Goal: Browse casually

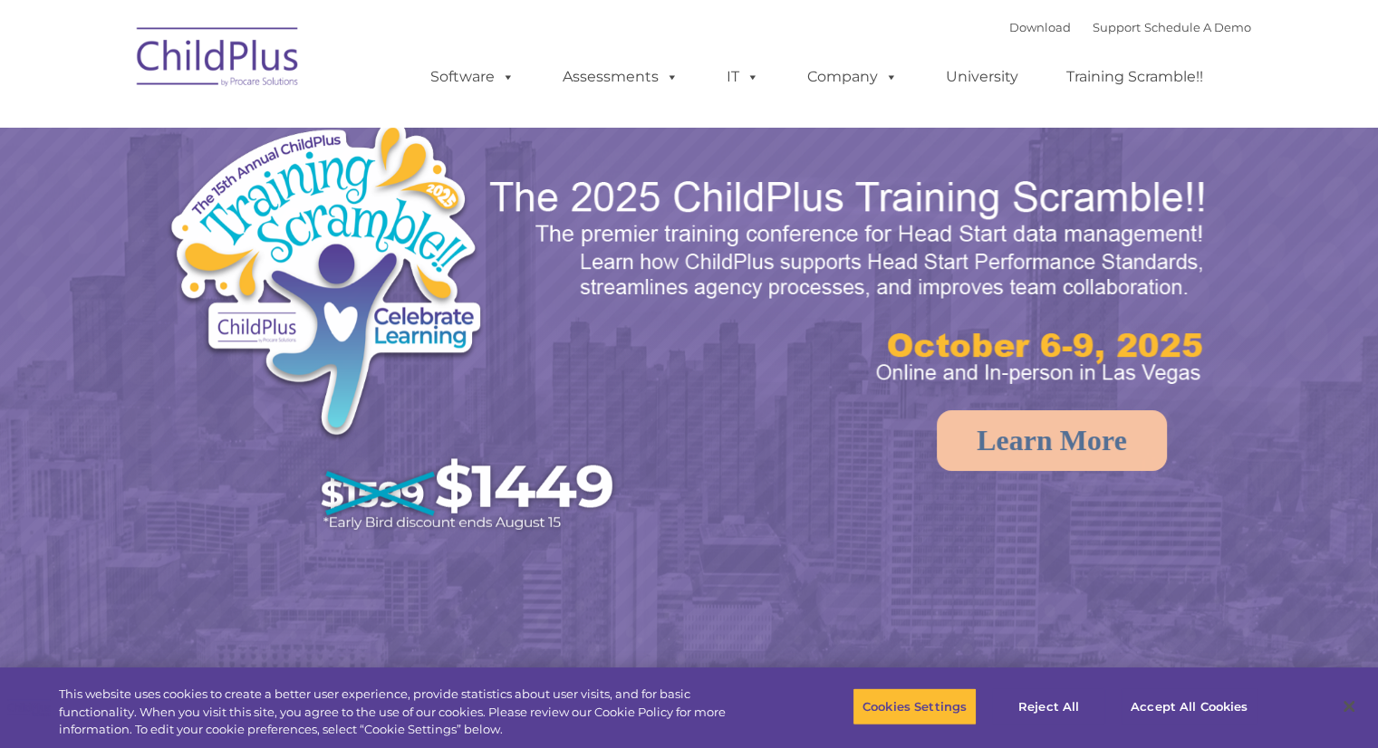
select select "MEDIUM"
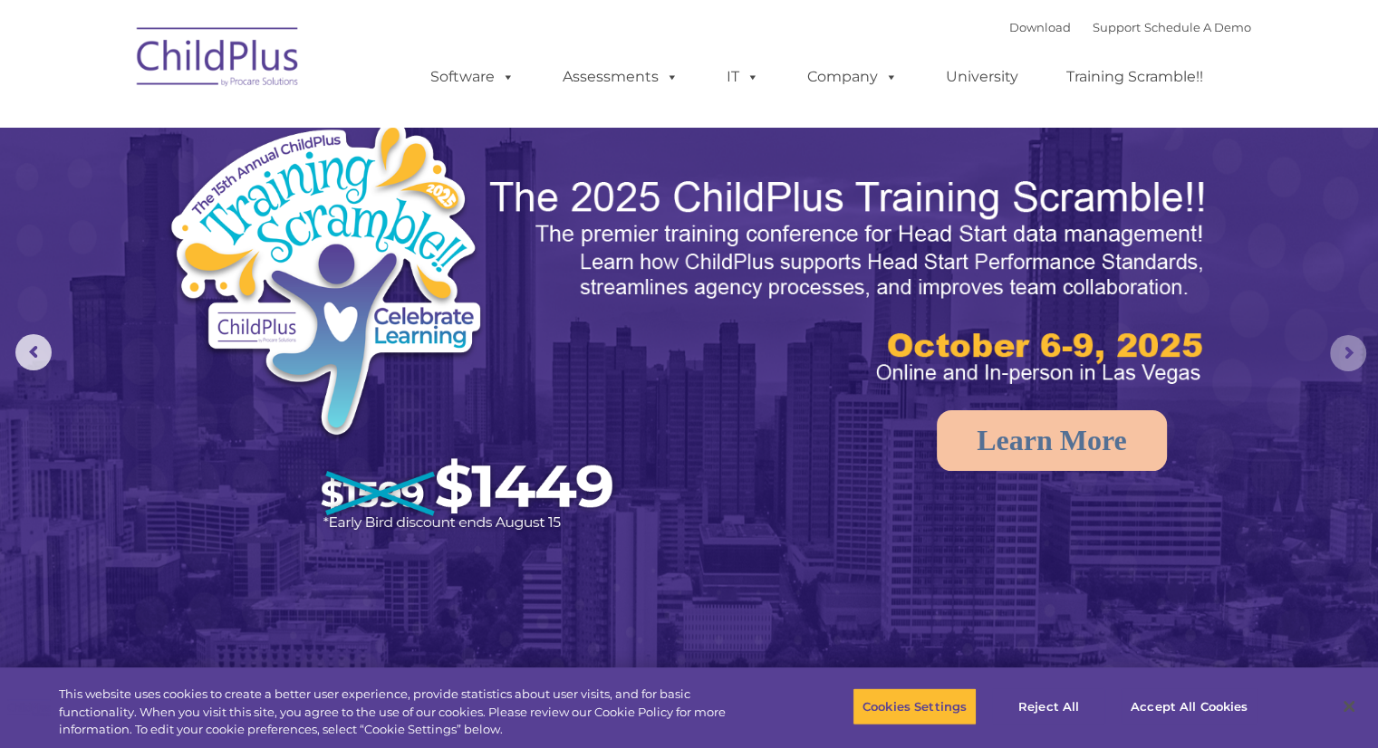
click at [1348, 349] on rs-arrow at bounding box center [1348, 353] width 36 height 36
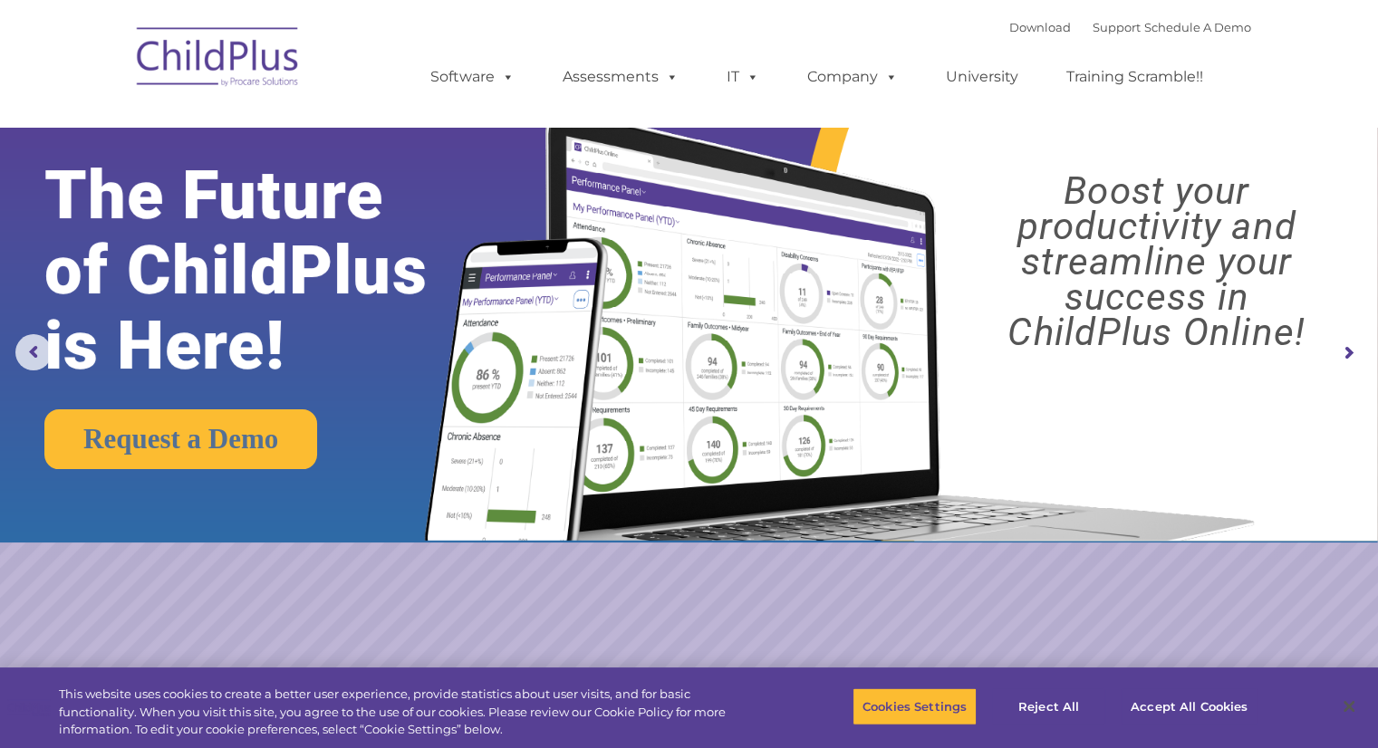
click at [1346, 343] on rs-arrow at bounding box center [1348, 353] width 36 height 36
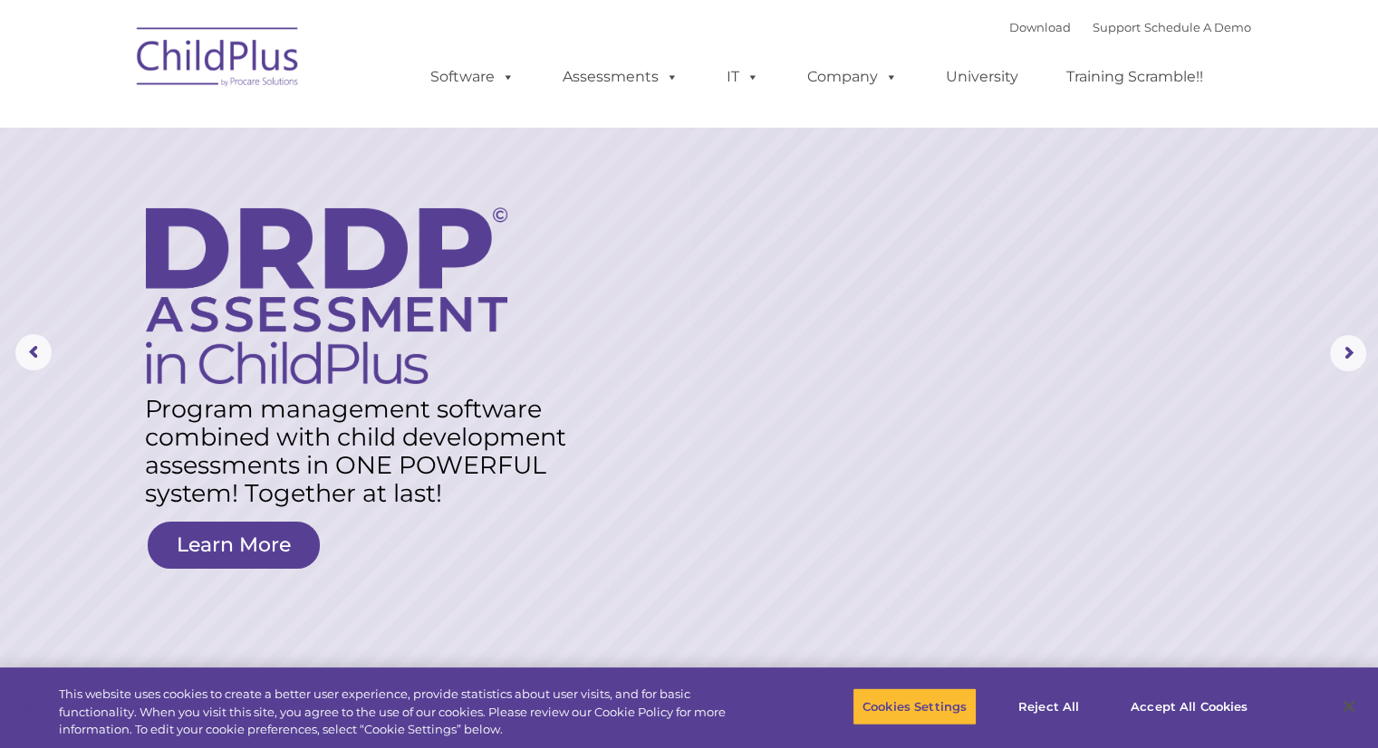
click at [188, 72] on img at bounding box center [218, 59] width 181 height 91
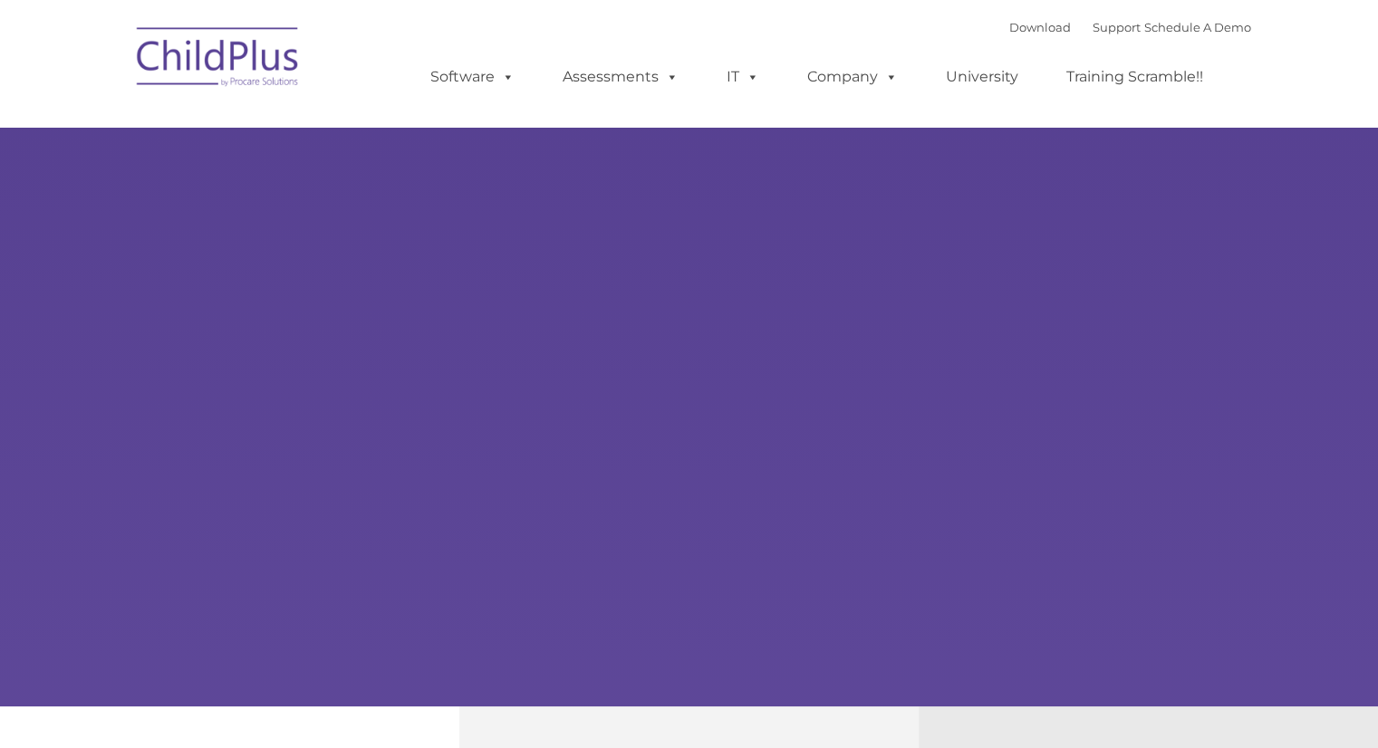
type input ""
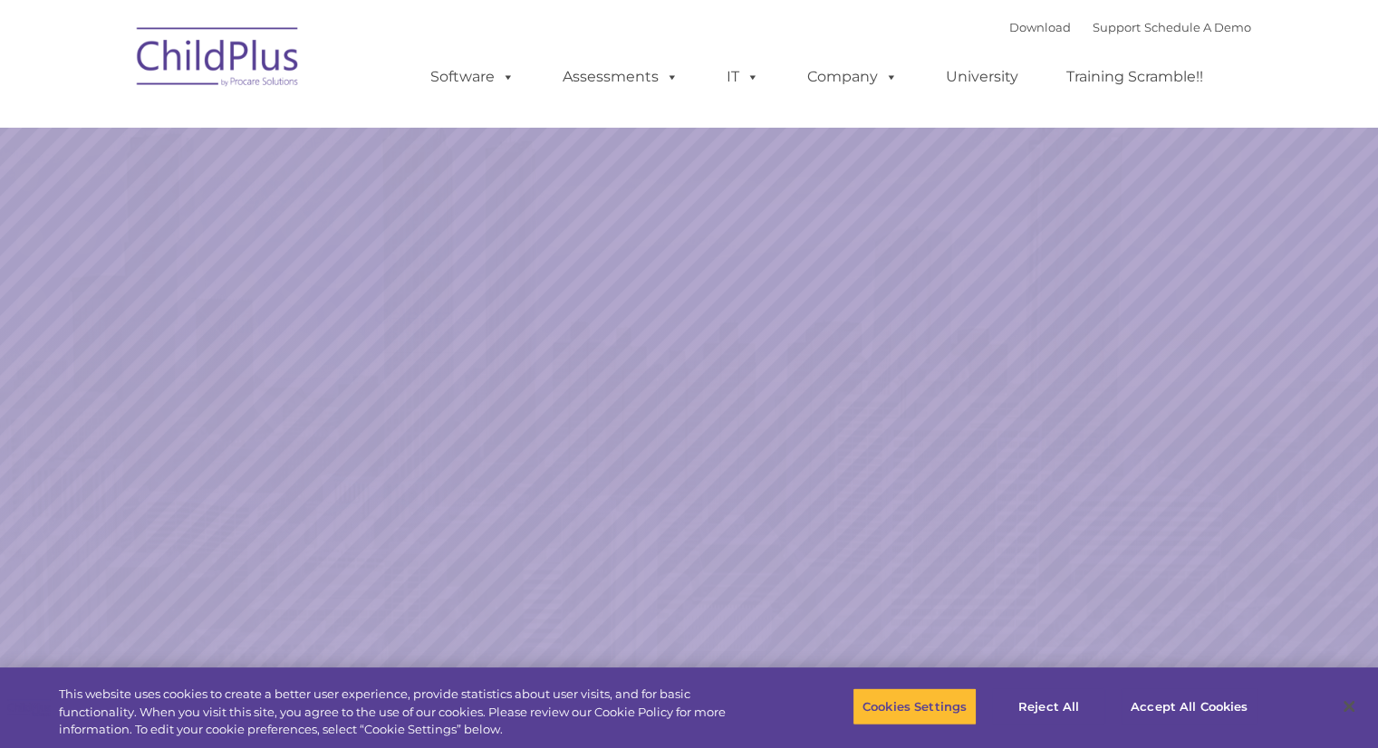
select select "MEDIUM"
